Goal: Task Accomplishment & Management: Complete application form

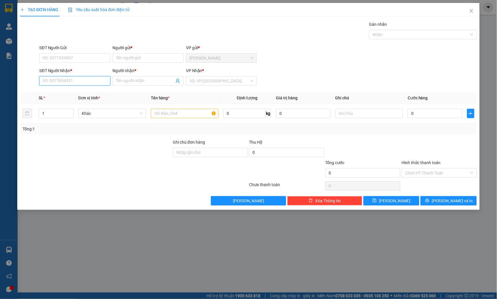
click at [90, 81] on input "SĐT Người Nhận *" at bounding box center [74, 80] width 71 height 9
drag, startPoint x: 90, startPoint y: 81, endPoint x: 50, endPoint y: 84, distance: 40.2
click at [50, 84] on input "0909562" at bounding box center [74, 80] width 71 height 9
click at [59, 95] on div "0906562979 - NAM" at bounding box center [75, 92] width 64 height 6
type input "0906562979"
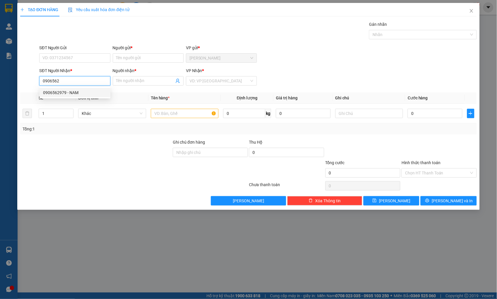
type input "NAM"
type input "0906562979"
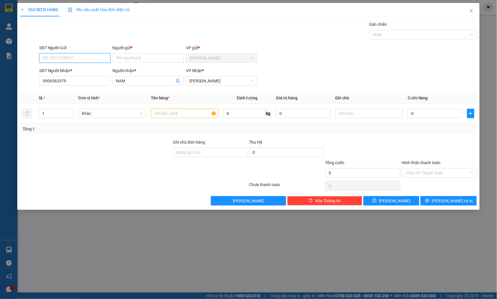
click at [75, 56] on input "SĐT Người Gửi" at bounding box center [74, 57] width 71 height 9
click at [70, 67] on div "0839793443 - PHI" at bounding box center [75, 69] width 64 height 6
type input "0839793443"
type input "PHI"
click at [175, 114] on input "text" at bounding box center [185, 113] width 68 height 9
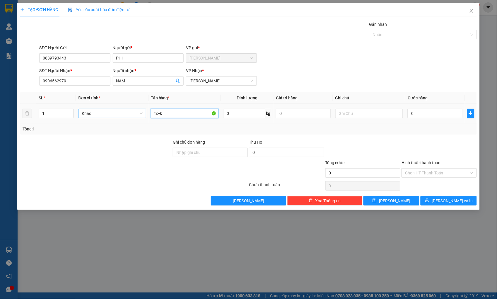
drag, startPoint x: 175, startPoint y: 114, endPoint x: 134, endPoint y: 117, distance: 41.2
click at [134, 117] on tr "1 Khác tx+k 0 kg 0 0" at bounding box center [248, 114] width 456 height 20
type input "TX+K"
click at [33, 114] on tr "1 Khác TX+K 0 kg 0 0" at bounding box center [248, 114] width 456 height 20
type input "2"
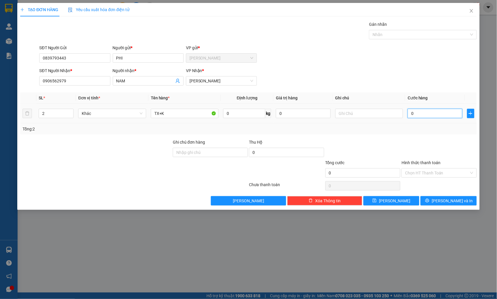
click at [435, 111] on input "0" at bounding box center [434, 113] width 54 height 9
type input "8"
type input "80"
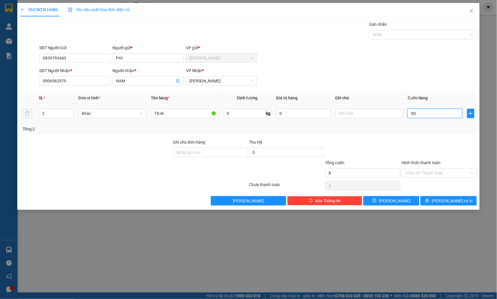
type input "80"
type input "80.000"
click at [424, 169] on input "Hình thức thanh toán" at bounding box center [437, 172] width 64 height 9
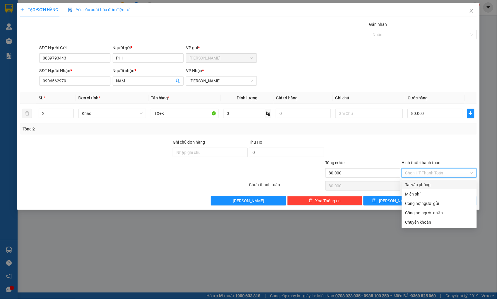
click at [426, 181] on div "Tại văn phòng" at bounding box center [439, 184] width 68 height 6
type input "0"
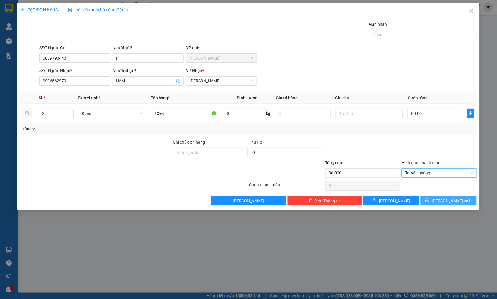
click at [433, 197] on button "[PERSON_NAME] và In" at bounding box center [448, 200] width 56 height 9
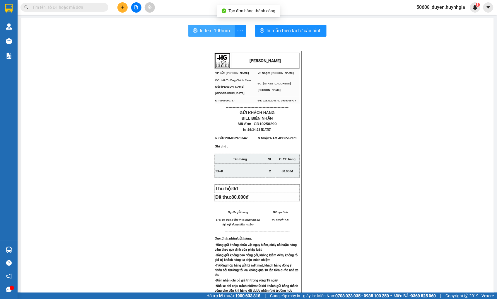
click at [227, 31] on span "In tem 100mm" at bounding box center [215, 30] width 30 height 7
click at [143, 107] on div "[PERSON_NAME] VP Gửi: Cam Đức VP Nhận: [PERSON_NAME] ĐC: 449 [GEOGRAPHIC_DATA…" at bounding box center [257, 245] width 459 height 388
click at [141, 117] on div "[PERSON_NAME] VP Gửi: Cam Đức VP Nhận: [PERSON_NAME] ĐC: 449 [GEOGRAPHIC_DATA…" at bounding box center [257, 245] width 459 height 388
drag, startPoint x: 88, startPoint y: 101, endPoint x: 83, endPoint y: 88, distance: 13.9
click at [88, 98] on div "[PERSON_NAME] VP Gửi: Cam Đức VP Nhận: [PERSON_NAME] ĐC: 449 [GEOGRAPHIC_DATA…" at bounding box center [257, 245] width 459 height 388
